Goal: Information Seeking & Learning: Compare options

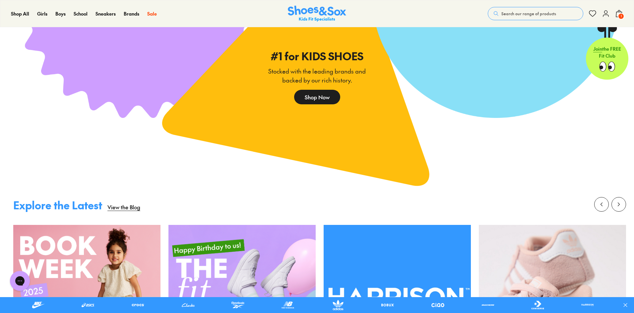
scroll to position [1504, 0]
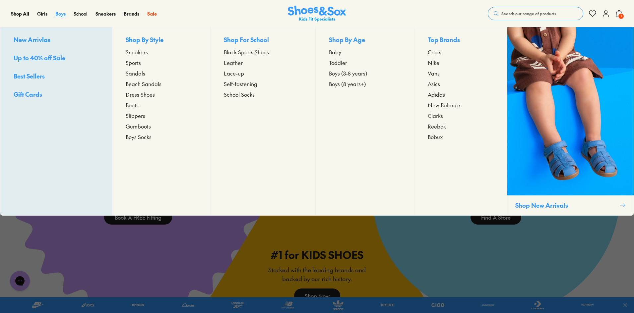
click at [61, 13] on span "Boys" at bounding box center [60, 13] width 10 height 7
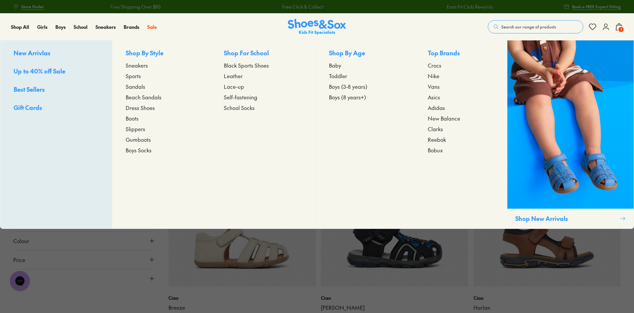
click at [136, 67] on span "Sneakers" at bounding box center [137, 65] width 22 height 8
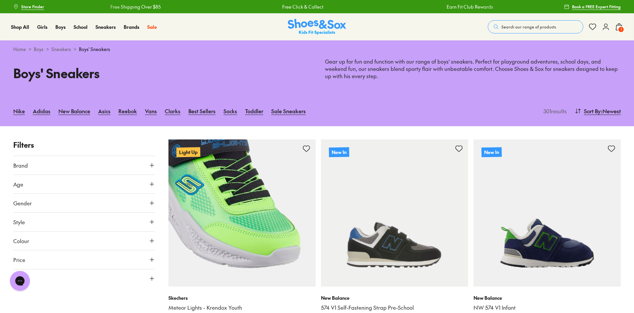
click at [273, 234] on img at bounding box center [241, 213] width 147 height 147
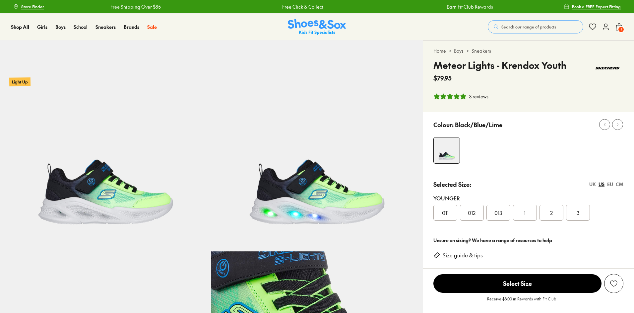
select select "*"
click at [519, 311] on div "We will email you if this product comes back in stock. Notify Me View Similar P…" at bounding box center [528, 290] width 211 height 45
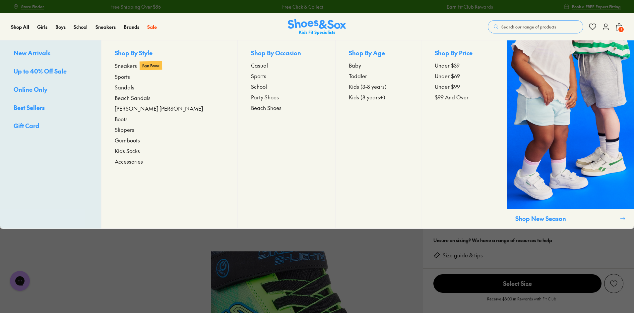
click at [251, 85] on span "School" at bounding box center [259, 87] width 16 height 8
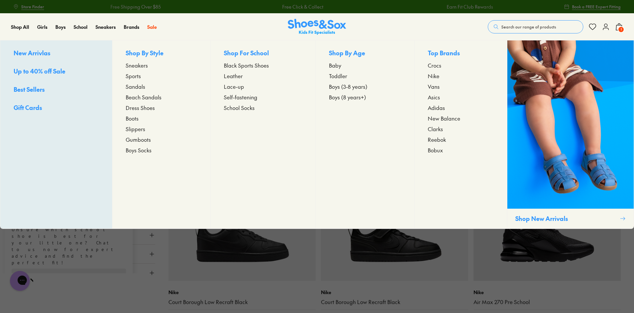
click at [135, 91] on div "Shop By Style Sneakers Sports Sandals Beach Sandals Dress Shoes Boots Slippers …" at bounding box center [161, 134] width 98 height 188
click at [136, 89] on span "Sandals" at bounding box center [136, 87] width 20 height 8
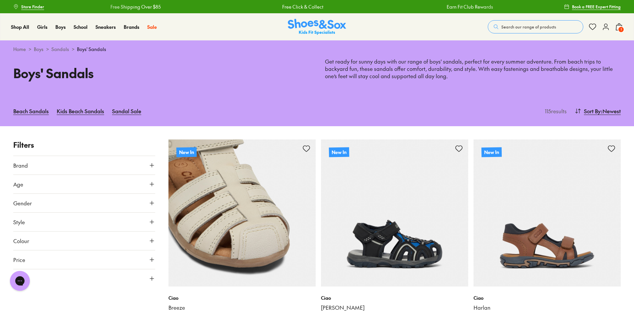
click at [225, 234] on img at bounding box center [241, 213] width 147 height 147
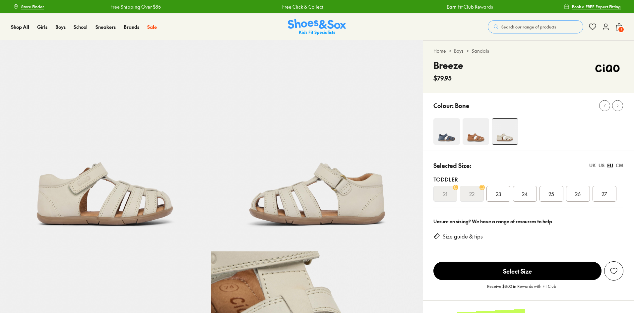
select select "*"
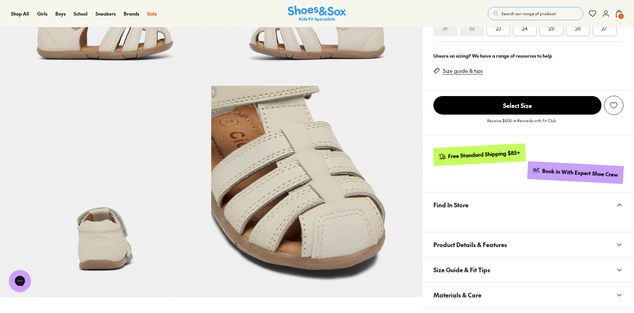
click at [18, 283] on icon "Open gorgias live chat" at bounding box center [19, 280] width 7 height 7
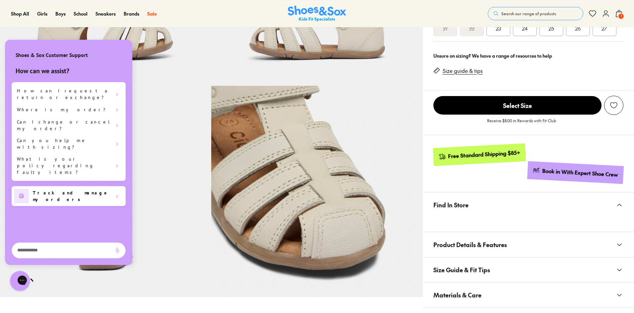
scroll to position [0, 0]
click at [42, 284] on div "Close gorgias live chat" at bounding box center [45, 280] width 7 height 9
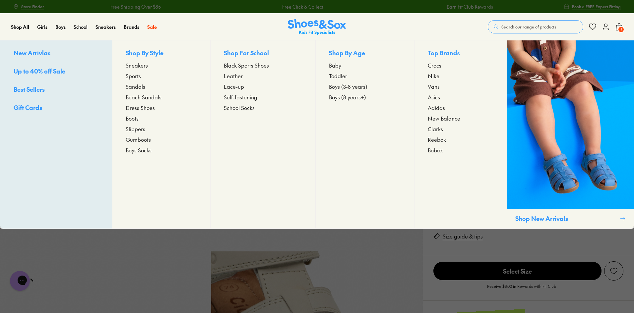
click at [145, 109] on span "Dress Shoes" at bounding box center [140, 108] width 29 height 8
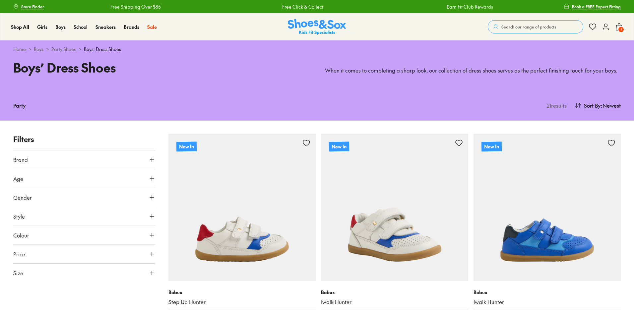
click at [367, 244] on img at bounding box center [394, 207] width 147 height 147
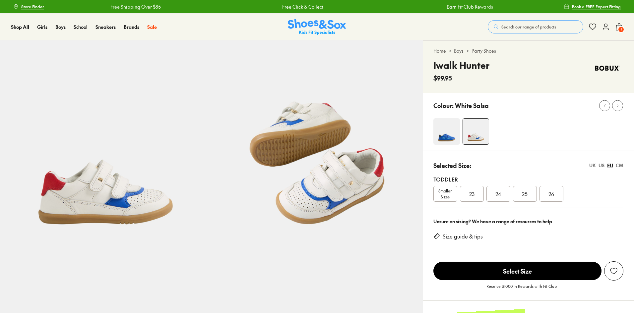
select select "*"
